Goal: Task Accomplishment & Management: Complete application form

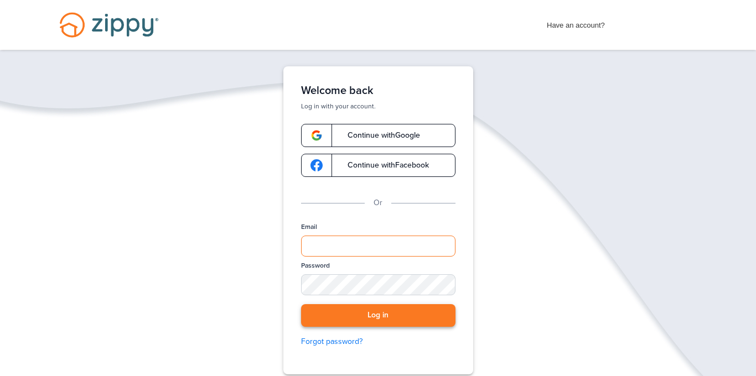
type input "**********"
click at [357, 316] on button "Log in" at bounding box center [378, 315] width 154 height 23
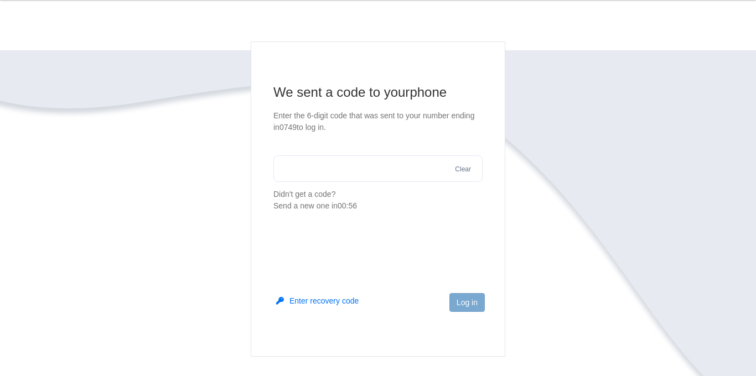
scroll to position [53, 0]
click at [349, 179] on input "text" at bounding box center [377, 166] width 209 height 27
type input "*"
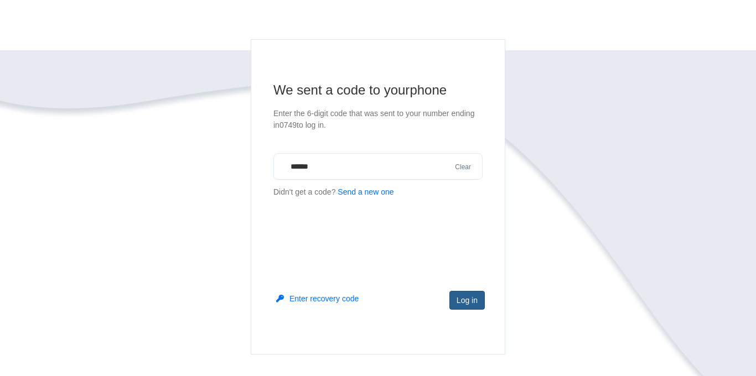
type input "******"
click at [464, 301] on button "Log in" at bounding box center [466, 300] width 35 height 19
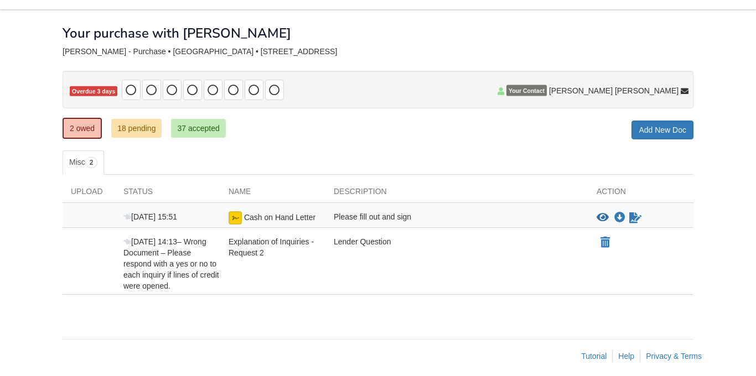
scroll to position [49, 0]
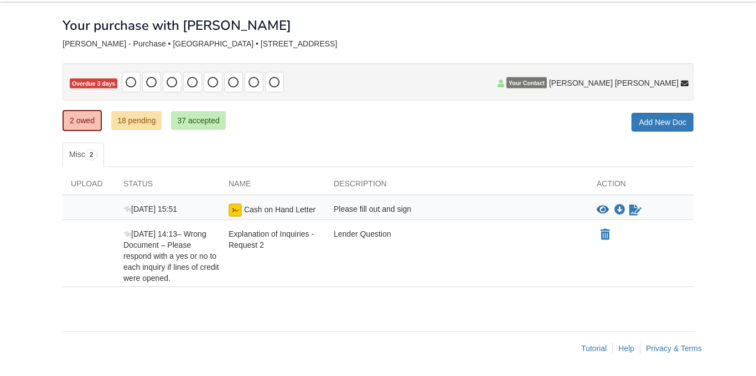
click at [558, 32] on div "Your purchase with [PERSON_NAME]" at bounding box center [378, 17] width 631 height 31
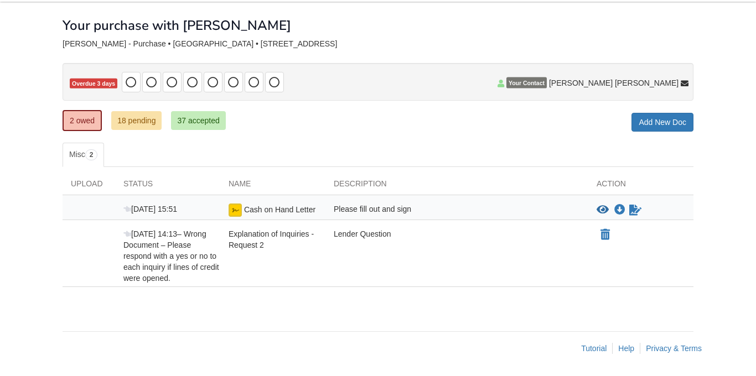
click at [558, 32] on div "Your purchase with [PERSON_NAME]" at bounding box center [378, 17] width 631 height 31
click at [640, 37] on div "× × × Pending Add Document Notice document will be included in the email sent t…" at bounding box center [378, 161] width 631 height 319
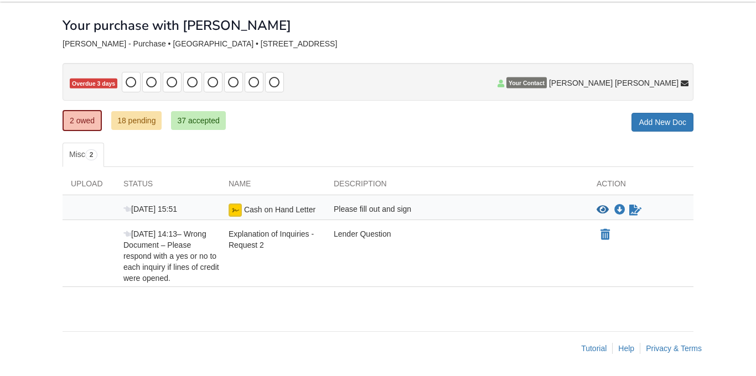
click at [640, 37] on div "× × × Pending Add Document Notice document will be included in the email sent t…" at bounding box center [378, 161] width 631 height 319
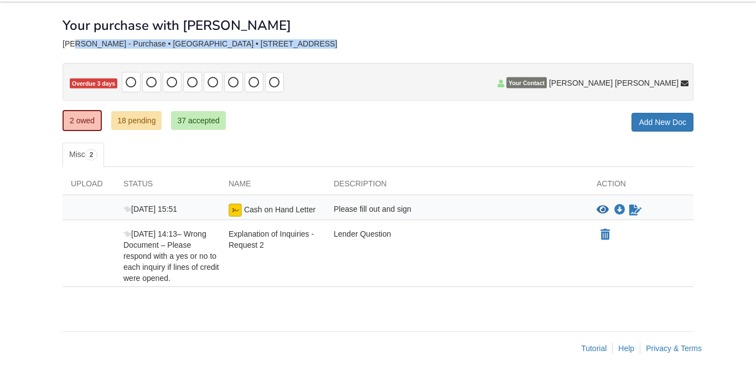
click at [640, 37] on div "× × × Pending Add Document Notice document will be included in the email sent t…" at bounding box center [378, 161] width 631 height 319
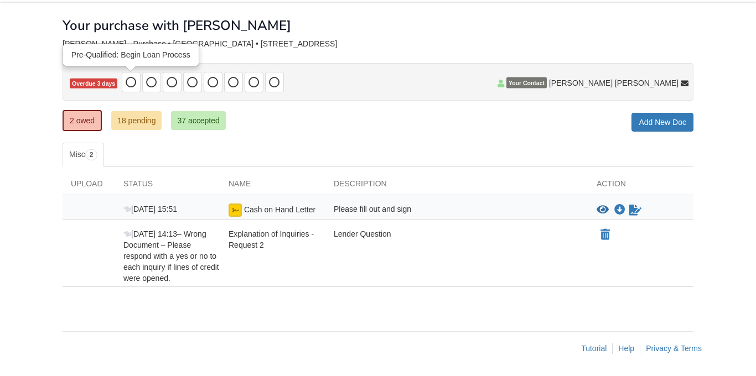
click at [131, 81] on icon at bounding box center [131, 82] width 11 height 11
click at [145, 279] on div "Oct 14 14:13 – Wrong Document – Please respond with a yes or no to each inquiry…" at bounding box center [167, 256] width 105 height 55
click at [370, 236] on div "Lender Question" at bounding box center [456, 256] width 263 height 55
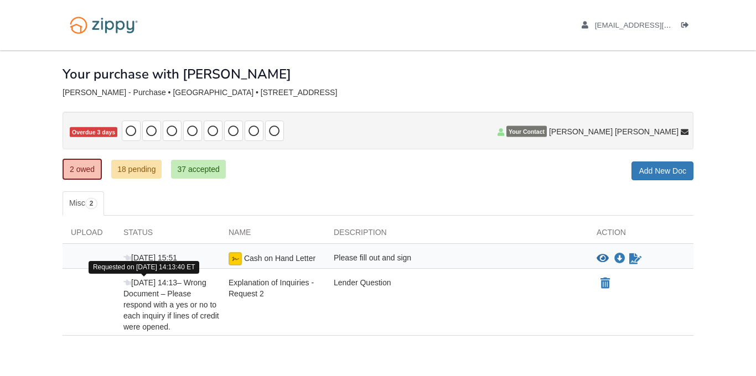
click at [128, 284] on icon at bounding box center [127, 283] width 8 height 8
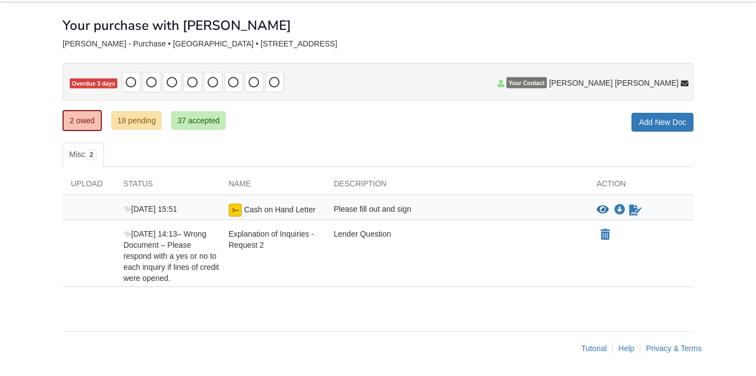
click at [263, 241] on span "Explanation of Inquiries - Request 2" at bounding box center [271, 240] width 85 height 20
click at [236, 212] on img at bounding box center [235, 210] width 13 height 13
click at [635, 211] on icon "Sign Form" at bounding box center [635, 210] width 12 height 11
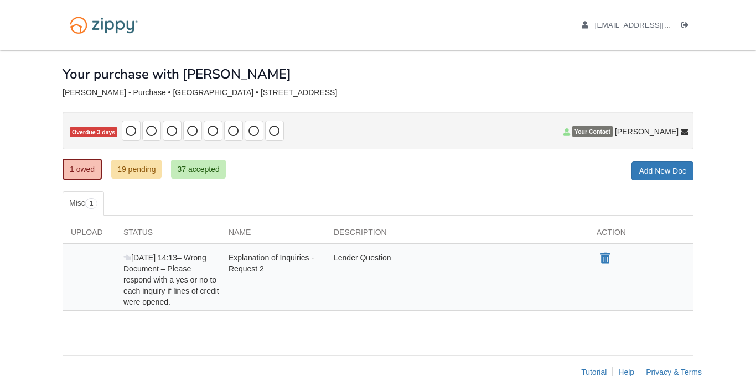
scroll to position [24, 0]
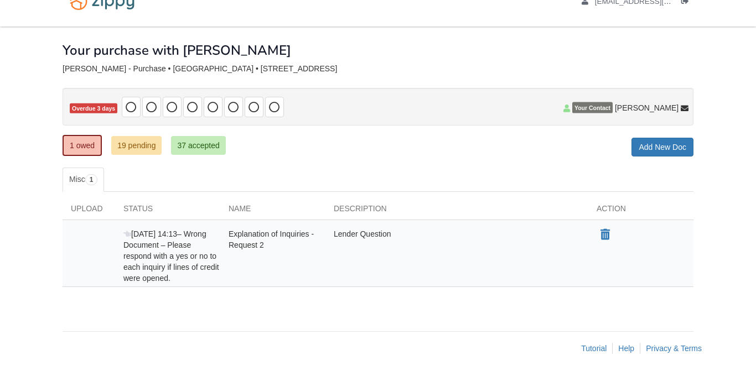
click at [674, 43] on div "Your purchase with [PERSON_NAME]" at bounding box center [378, 42] width 631 height 31
click at [629, 64] on div "[PERSON_NAME] - Purchase • [GEOGRAPHIC_DATA] • [STREET_ADDRESS]" at bounding box center [378, 68] width 631 height 9
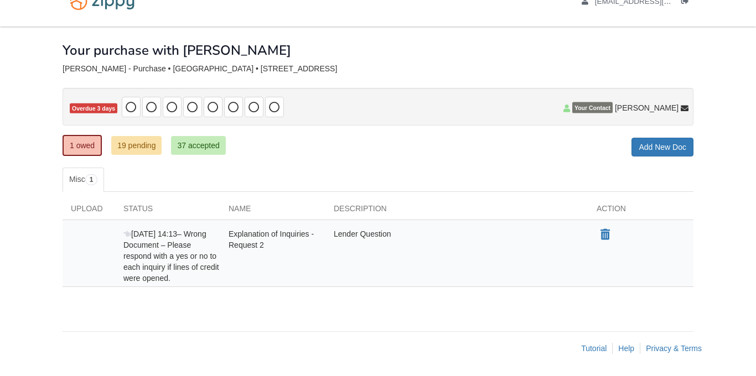
click at [629, 64] on div "[PERSON_NAME] - Purchase • [GEOGRAPHIC_DATA] • [STREET_ADDRESS]" at bounding box center [378, 68] width 631 height 9
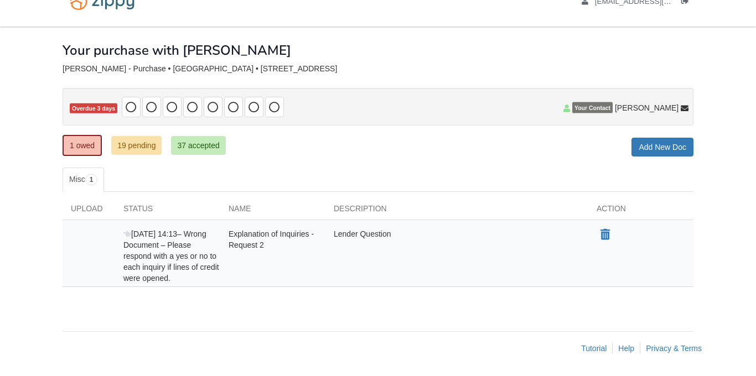
click at [730, 65] on body "dunieskyddg@gmail.com Logout" at bounding box center [378, 176] width 756 height 400
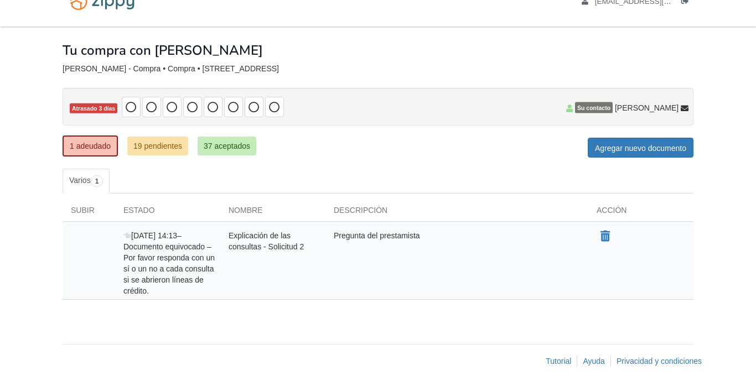
scroll to position [37, 0]
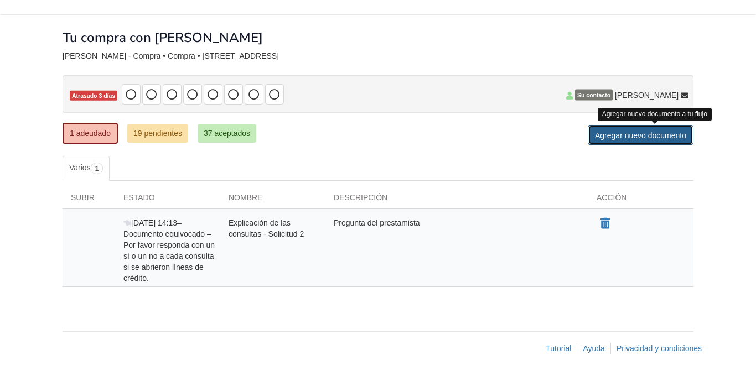
click at [616, 143] on link "Agregar nuevo documento" at bounding box center [641, 135] width 106 height 20
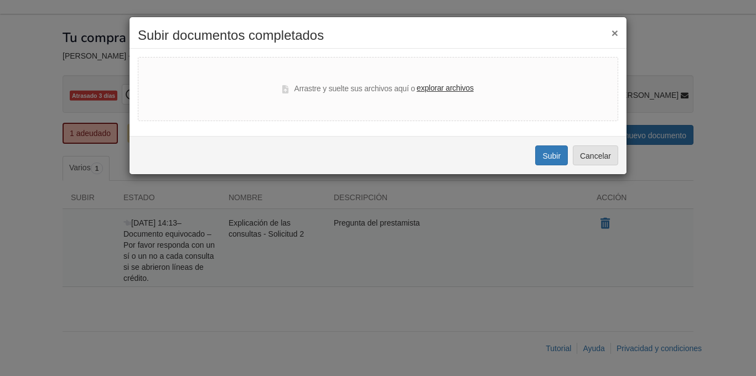
click at [454, 86] on font "explorar archivos" at bounding box center [445, 88] width 57 height 9
click at [0, 0] on input "explorar archivos" at bounding box center [0, 0] width 0 height 0
drag, startPoint x: 528, startPoint y: 289, endPoint x: 536, endPoint y: 237, distance: 52.6
click at [528, 286] on div "× Subir documentos completados Arrastre y suelte sus archivos aquí o explorar a…" at bounding box center [378, 188] width 756 height 376
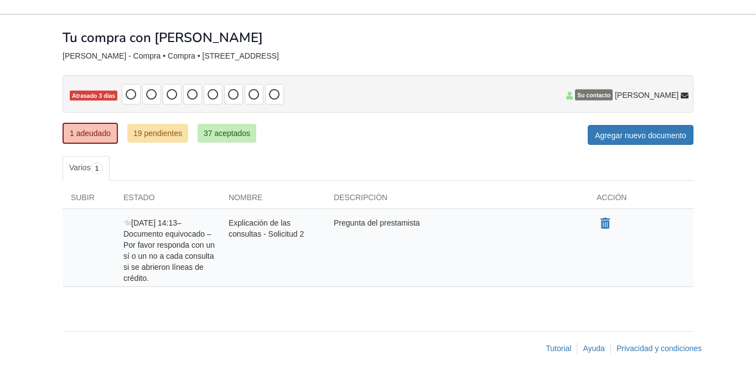
click at [542, 160] on ul "Varios 1" at bounding box center [378, 168] width 631 height 24
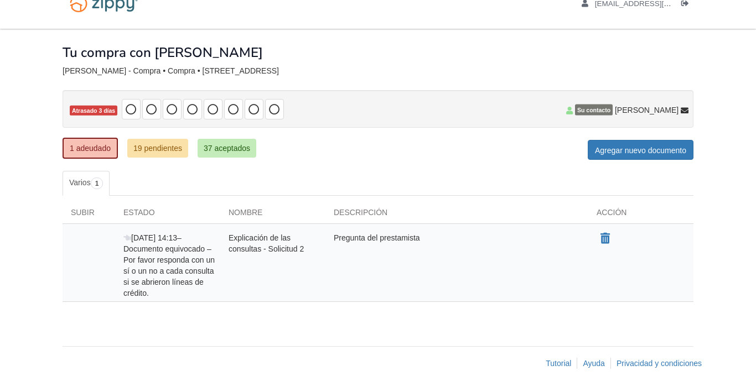
scroll to position [20, 0]
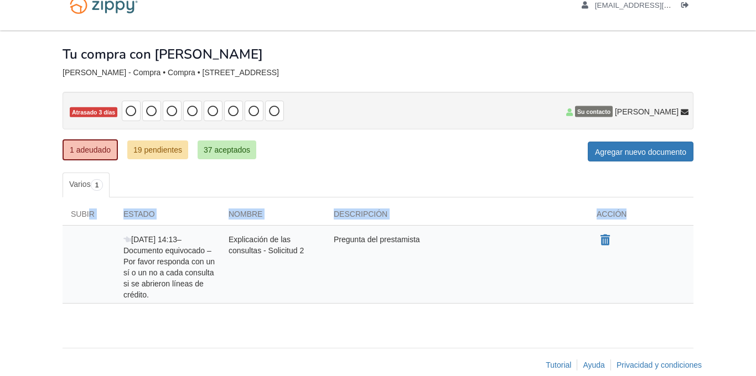
drag, startPoint x: 100, startPoint y: 227, endPoint x: 90, endPoint y: 216, distance: 14.9
click at [90, 216] on div "Subir Estado Nombre Descripción Acción 14 Oct 14:13 – Documento equivocado – Po…" at bounding box center [378, 256] width 631 height 95
click at [365, 149] on div "1 adeudado 19 pendientes 37 aceptados Mi pago estimado × Mi pago estimado Agreg…" at bounding box center [378, 151] width 631 height 21
click at [92, 219] on div "Subir" at bounding box center [89, 217] width 53 height 17
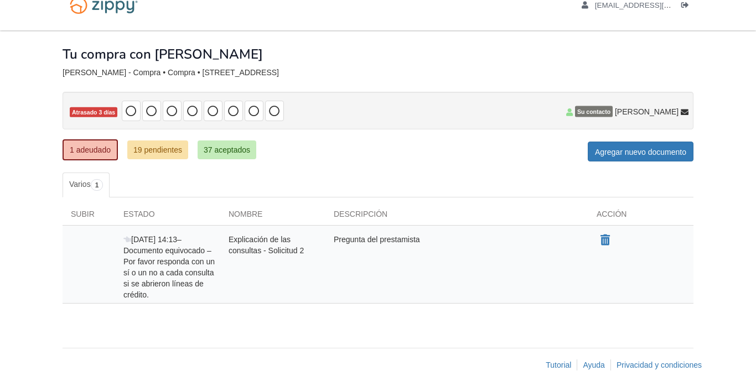
click at [92, 219] on div "Subir" at bounding box center [89, 217] width 53 height 17
click at [90, 218] on font "Subir" at bounding box center [83, 214] width 24 height 9
drag, startPoint x: 70, startPoint y: 221, endPoint x: 86, endPoint y: 221, distance: 16.6
click at [85, 221] on div "Subir" at bounding box center [89, 217] width 53 height 17
click at [89, 221] on div "Subir" at bounding box center [89, 217] width 53 height 17
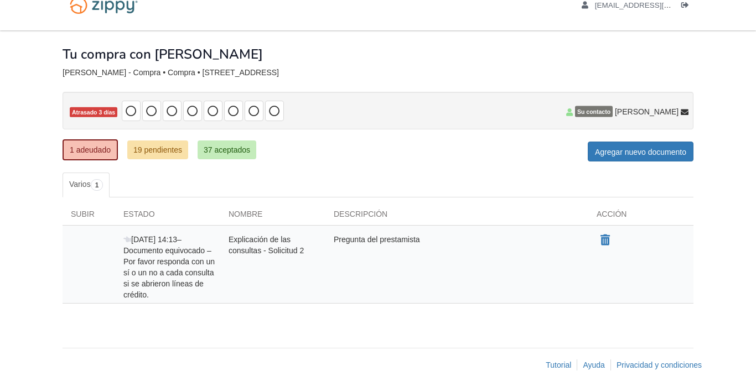
click at [89, 221] on div "Subir" at bounding box center [89, 217] width 53 height 17
drag, startPoint x: 89, startPoint y: 221, endPoint x: 87, endPoint y: 215, distance: 5.8
click at [87, 215] on div "Subir" at bounding box center [89, 217] width 53 height 17
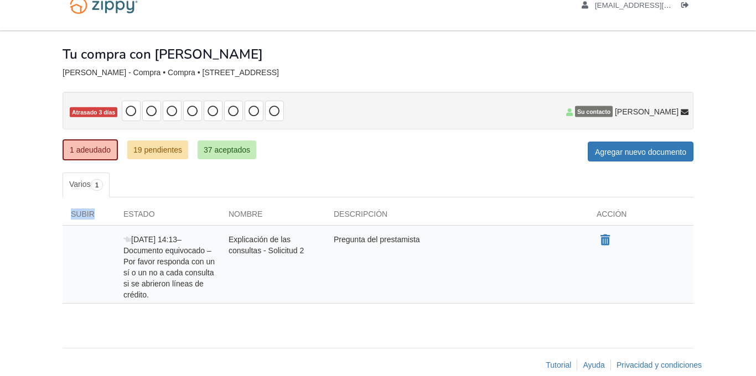
click at [87, 215] on font "Subir" at bounding box center [83, 214] width 24 height 9
drag, startPoint x: 276, startPoint y: 210, endPoint x: 265, endPoint y: 218, distance: 13.8
click at [276, 210] on div "Nombre" at bounding box center [272, 217] width 105 height 17
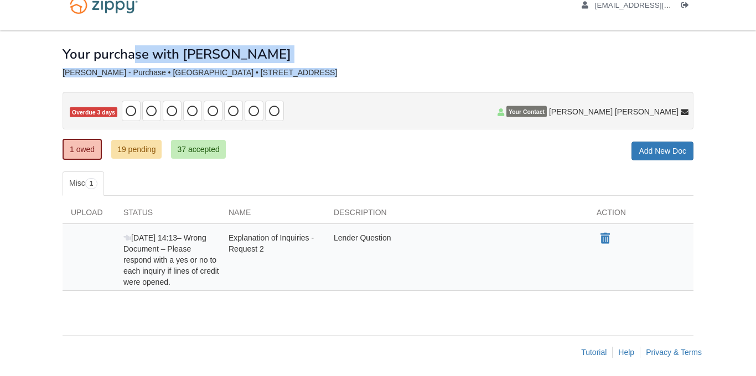
scroll to position [20, 0]
click at [33, 50] on body "dunieskyddg@gmail.com Logout" at bounding box center [378, 180] width 756 height 400
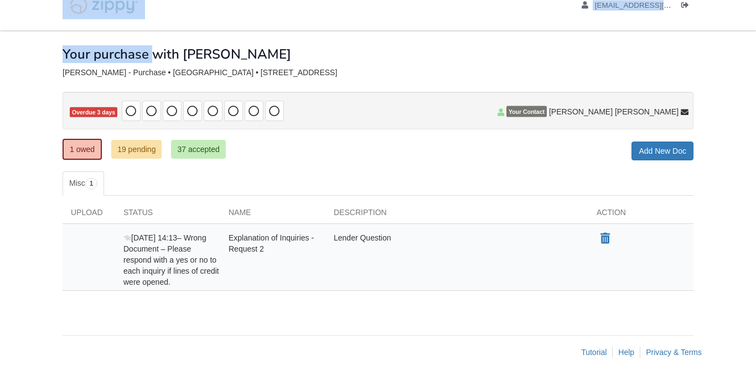
scroll to position [0, 0]
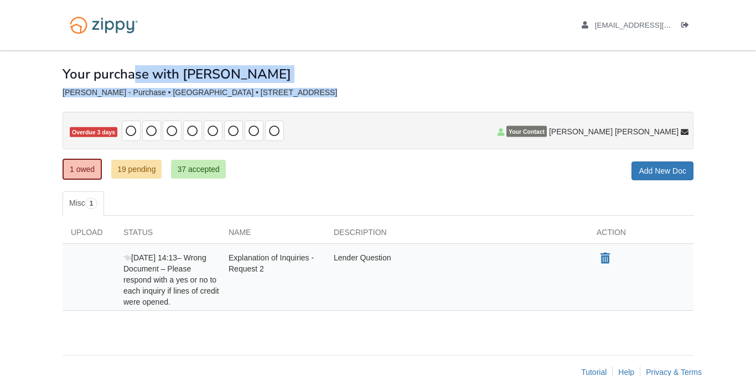
drag, startPoint x: 33, startPoint y: 50, endPoint x: 35, endPoint y: 105, distance: 55.4
click at [35, 105] on body "dunieskyddg@gmail.com Logout" at bounding box center [378, 200] width 756 height 400
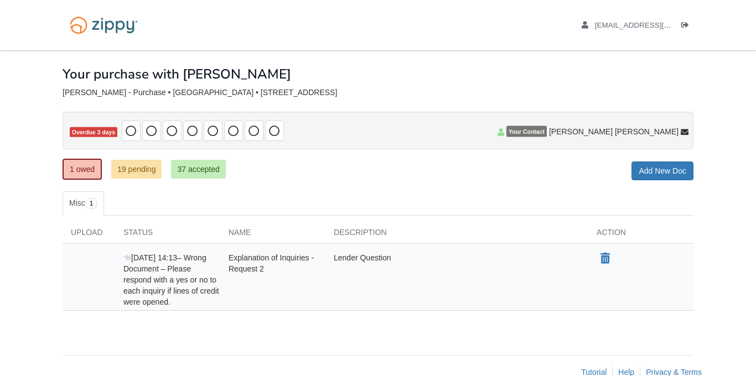
click at [35, 105] on body "dunieskyddg@gmail.com Logout" at bounding box center [378, 200] width 756 height 400
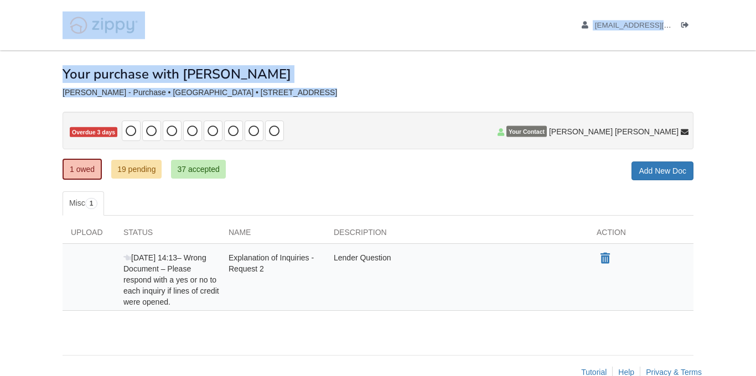
drag, startPoint x: 35, startPoint y: 105, endPoint x: 28, endPoint y: 20, distance: 85.5
click at [28, 20] on body "dunieskyddg@gmail.com Logout" at bounding box center [378, 200] width 756 height 400
click at [29, 66] on body "dunieskyddg@gmail.com Logout" at bounding box center [378, 200] width 756 height 400
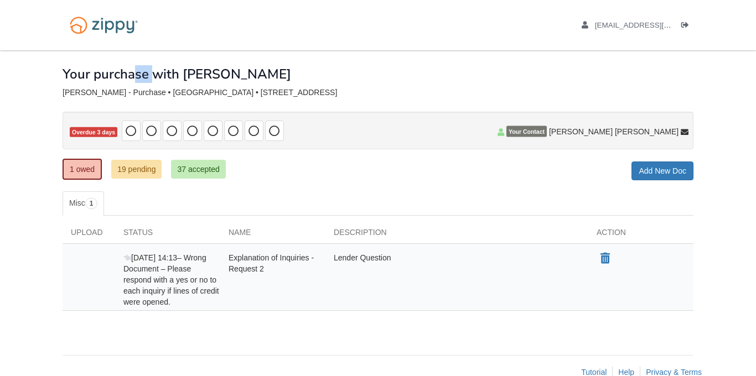
click at [29, 66] on body "dunieskyddg@gmail.com Logout" at bounding box center [378, 200] width 756 height 400
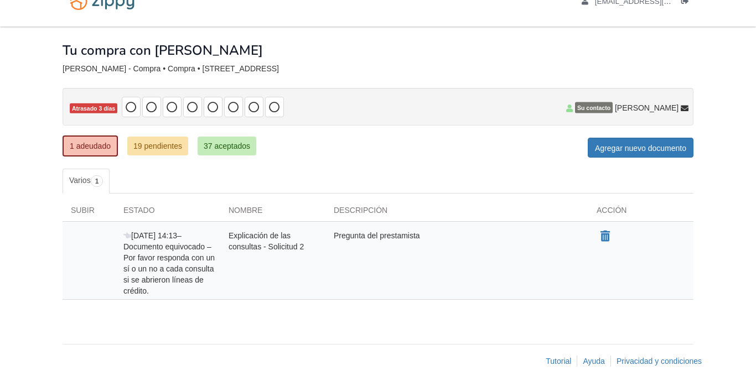
click at [712, 86] on body "[EMAIL_ADDRESS][DOMAIN_NAME] Cerrar sesión" at bounding box center [378, 182] width 756 height 413
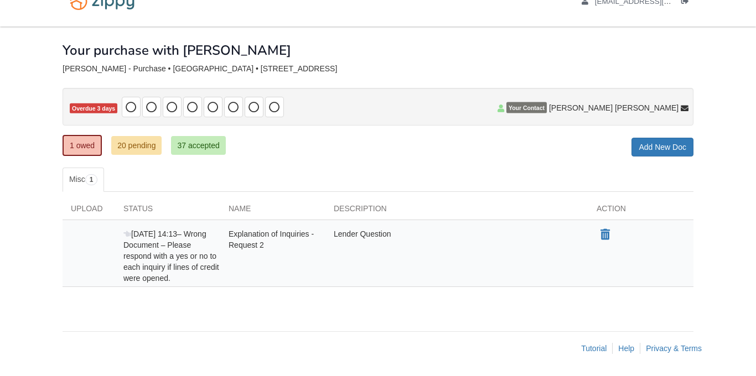
scroll to position [24, 0]
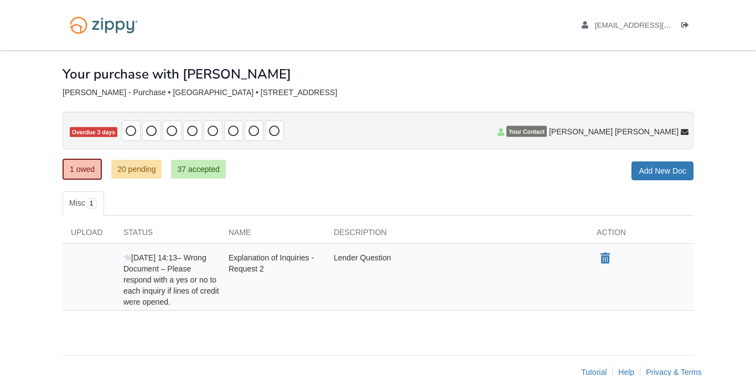
scroll to position [24, 0]
